Goal: Navigation & Orientation: Find specific page/section

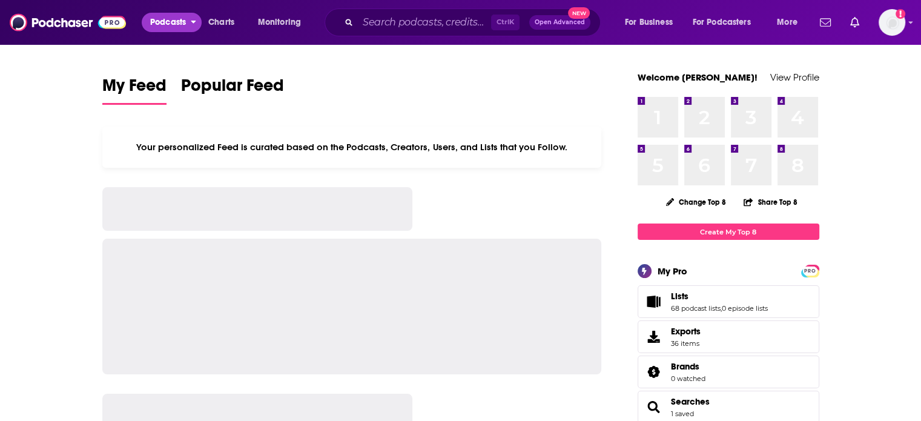
click at [170, 16] on span "Podcasts" at bounding box center [168, 22] width 36 height 17
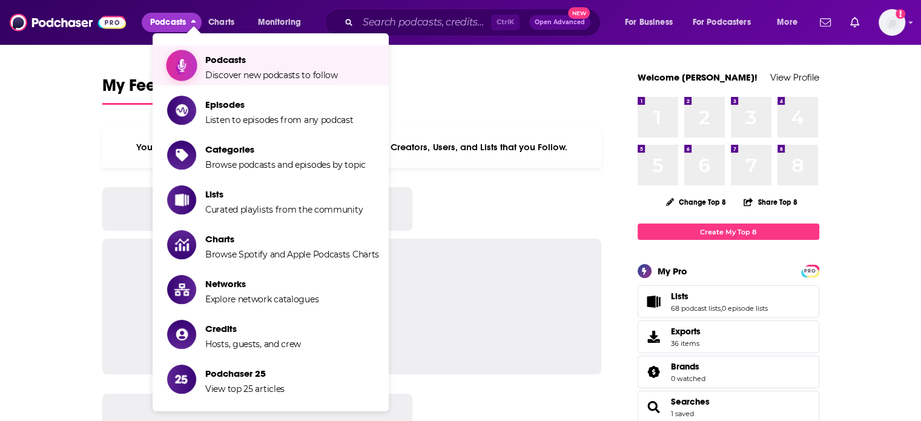
click at [191, 53] on span "Show item sub-menu" at bounding box center [181, 65] width 93 height 93
